Goal: Task Accomplishment & Management: Manage account settings

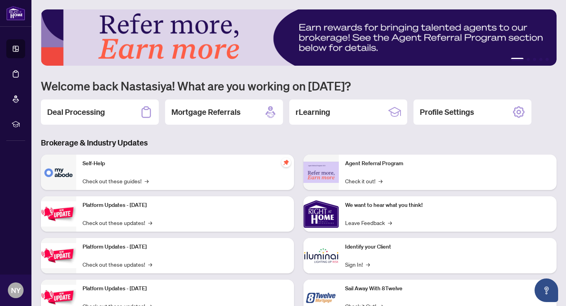
scroll to position [12, 0]
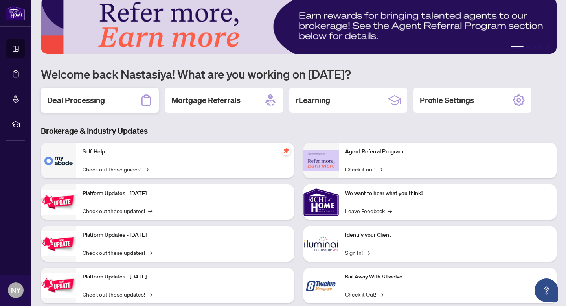
click at [79, 110] on div "Deal Processing" at bounding box center [100, 100] width 118 height 25
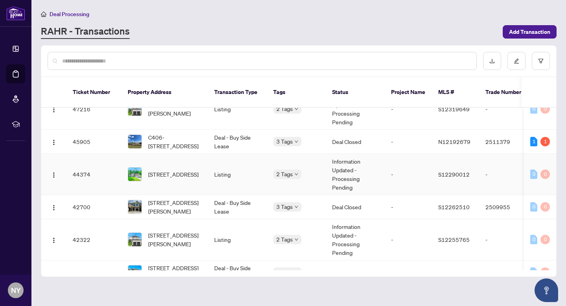
scroll to position [172, 0]
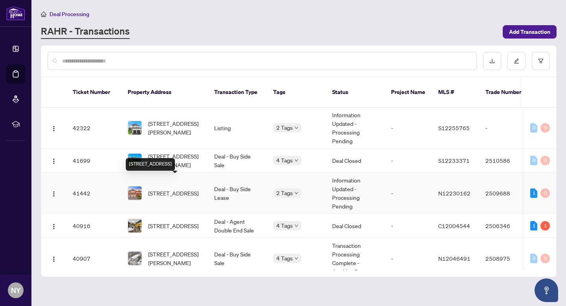
click at [165, 191] on span "[STREET_ADDRESS]" at bounding box center [173, 193] width 50 height 9
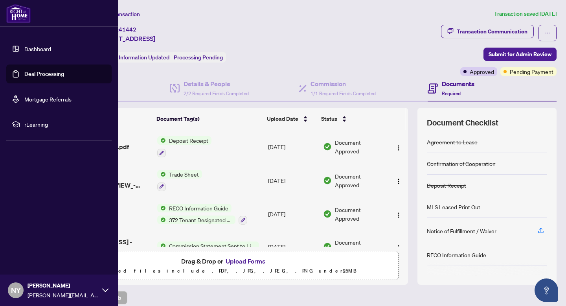
click at [24, 19] on img at bounding box center [18, 13] width 24 height 19
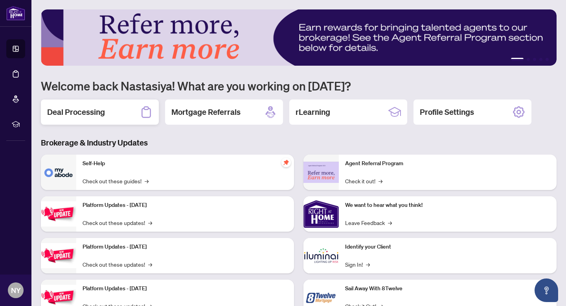
click at [110, 107] on div "Deal Processing" at bounding box center [100, 111] width 118 height 25
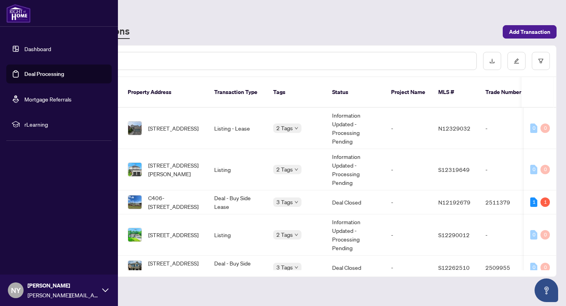
click at [58, 283] on span "[PERSON_NAME]" at bounding box center [63, 285] width 71 height 9
click at [39, 249] on span "Logout" at bounding box center [32, 243] width 18 height 13
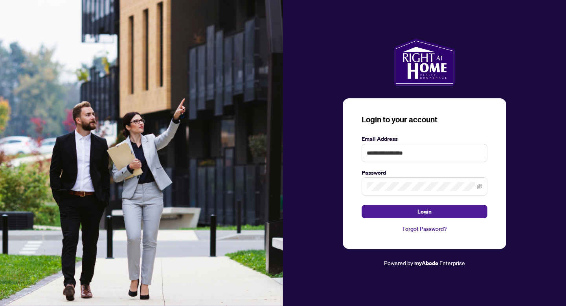
click at [34, 244] on img at bounding box center [141, 153] width 283 height 306
click at [405, 150] on input "**********" at bounding box center [425, 153] width 126 height 18
type input "**********"
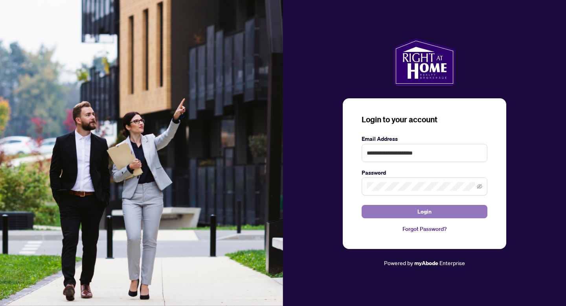
click at [414, 208] on button "Login" at bounding box center [425, 211] width 126 height 13
